Goal: Task Accomplishment & Management: Manage account settings

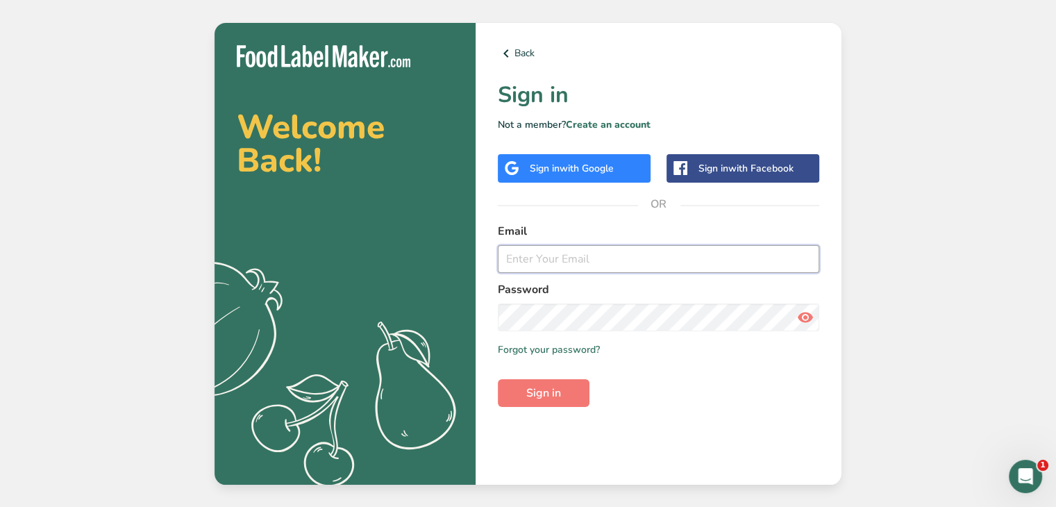
click at [550, 261] on input "email" at bounding box center [658, 259] width 321 height 28
type input "[EMAIL_ADDRESS][DOMAIN_NAME]"
click at [564, 384] on button "Sign in" at bounding box center [544, 393] width 92 height 28
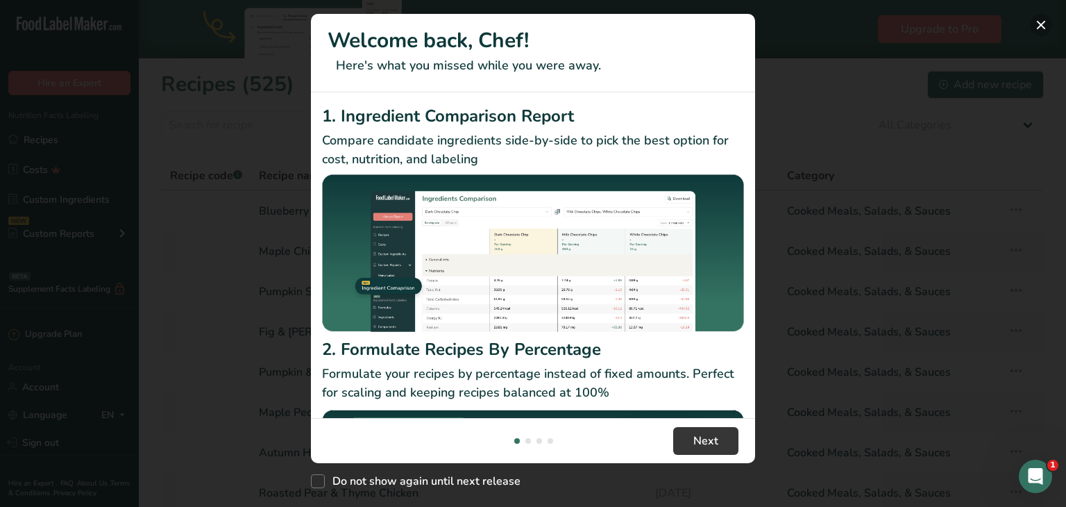
click at [1037, 23] on button "New Features" at bounding box center [1041, 25] width 22 height 22
